Goal: Information Seeking & Learning: Learn about a topic

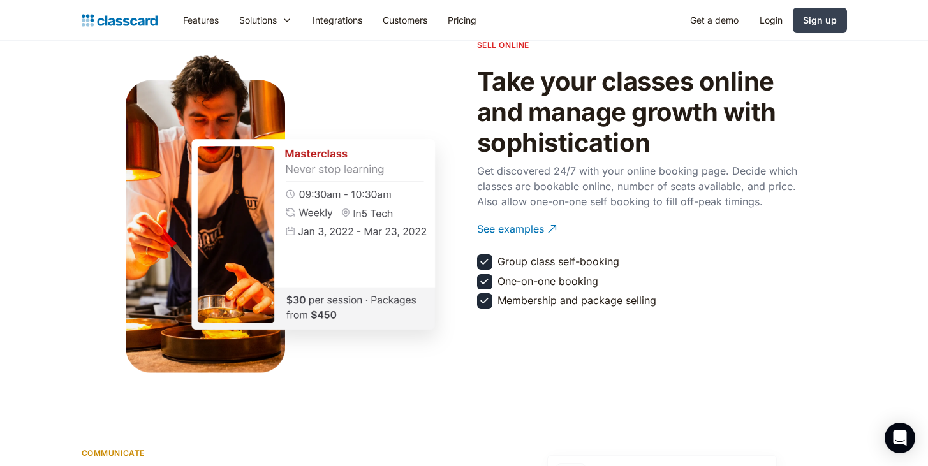
scroll to position [1464, 0]
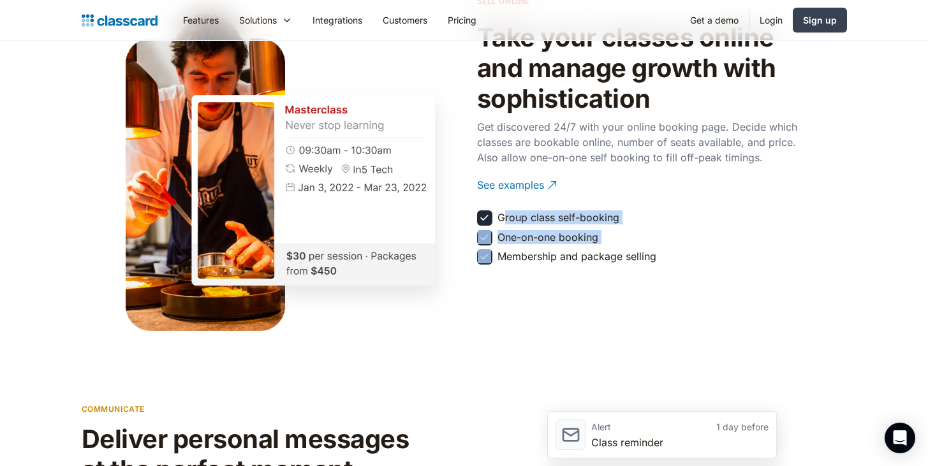
drag, startPoint x: 503, startPoint y: 214, endPoint x: 643, endPoint y: 229, distance: 140.5
click at [644, 229] on div "sell online Take your classes online and manage growth with sophistication Get …" at bounding box center [643, 132] width 332 height 274
click at [643, 229] on div "sell online Take your classes online and manage growth with sophistication Get …" at bounding box center [643, 132] width 332 height 274
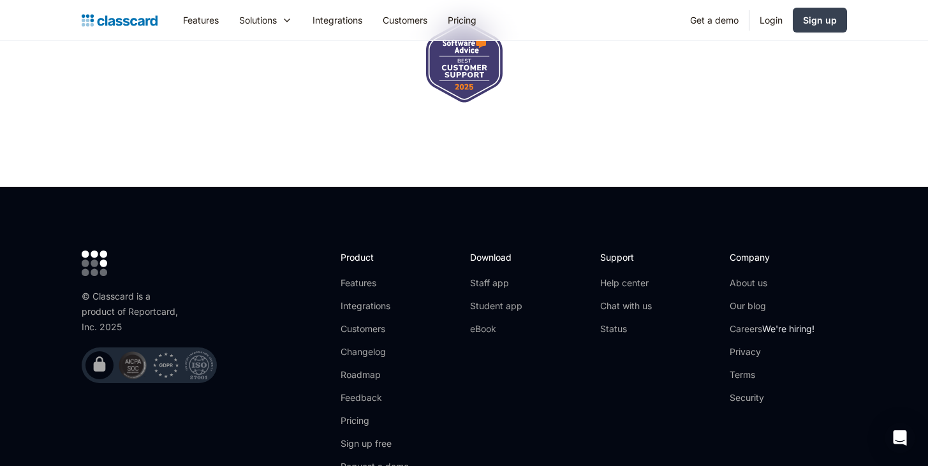
scroll to position [4150, 0]
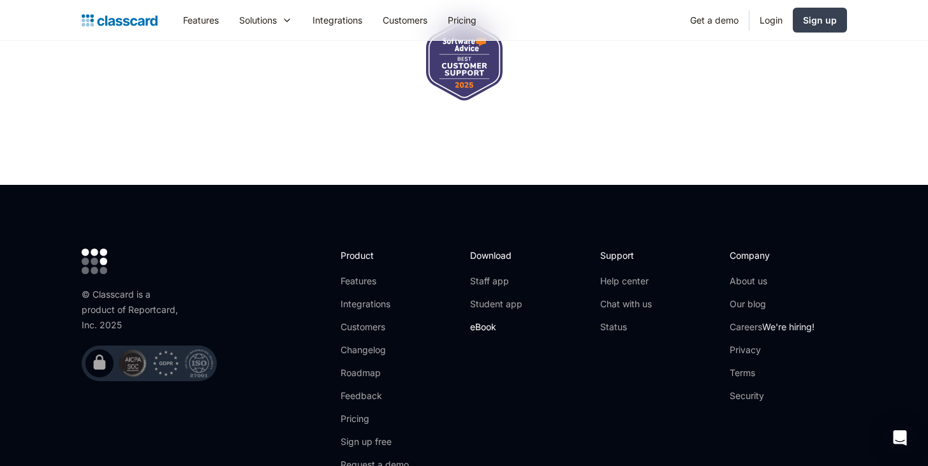
click at [476, 321] on link "eBook" at bounding box center [496, 327] width 52 height 13
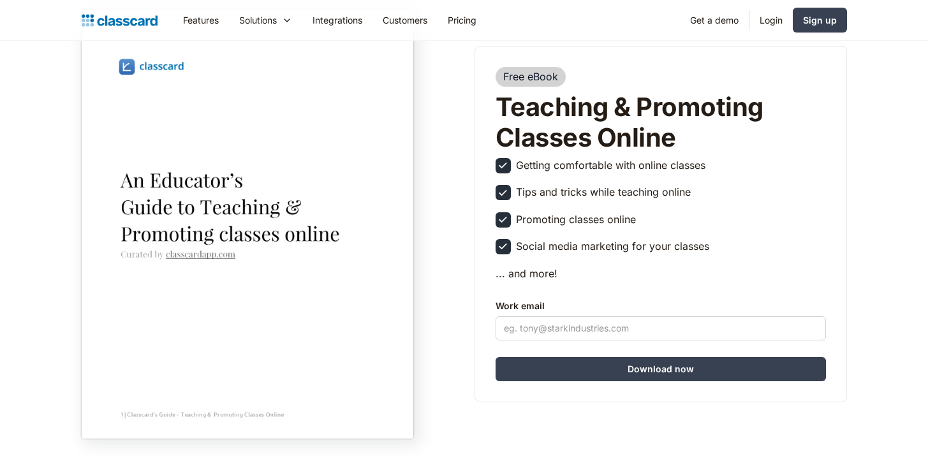
scroll to position [94, 0]
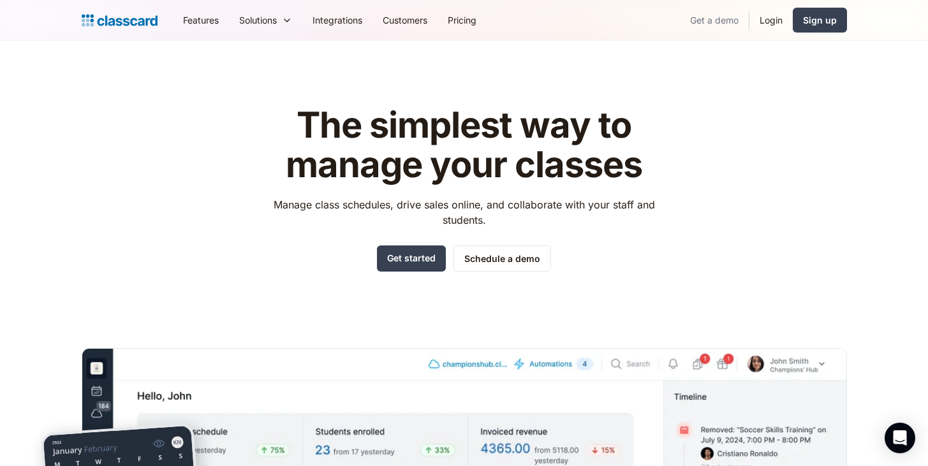
click at [719, 26] on link "Get a demo" at bounding box center [714, 20] width 69 height 29
click at [203, 22] on link "Features" at bounding box center [201, 20] width 56 height 29
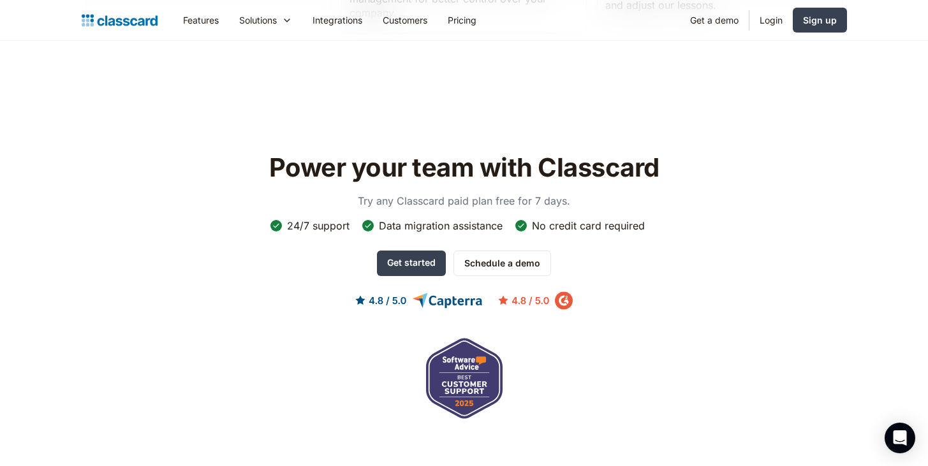
scroll to position [3991, 0]
